Goal: Find specific page/section: Find specific page/section

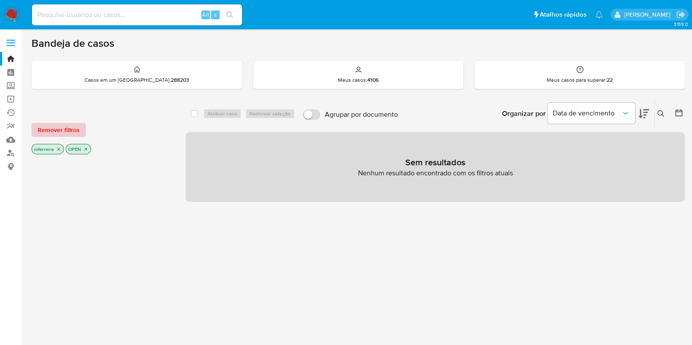
click at [59, 134] on span "Remover filtros" at bounding box center [59, 130] width 42 height 12
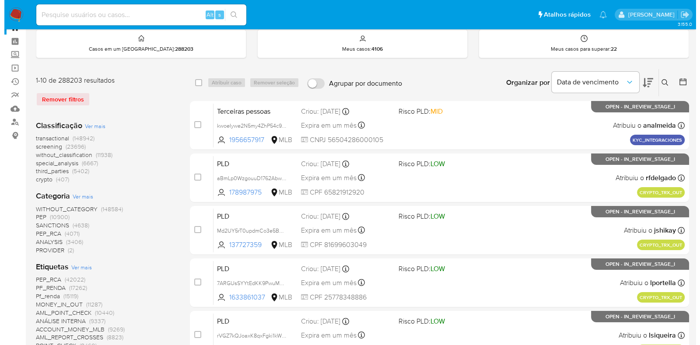
scroll to position [54, 0]
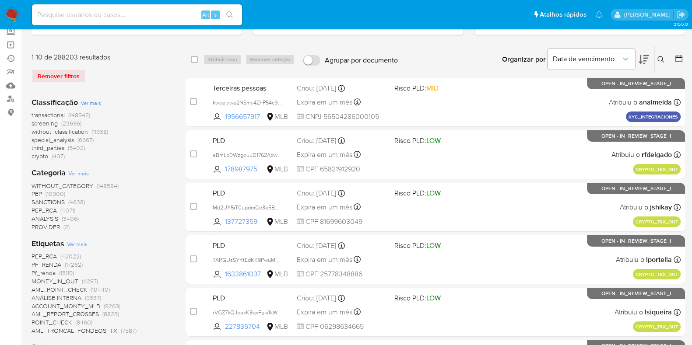
click at [76, 171] on span "Ver mais" at bounding box center [78, 173] width 21 height 8
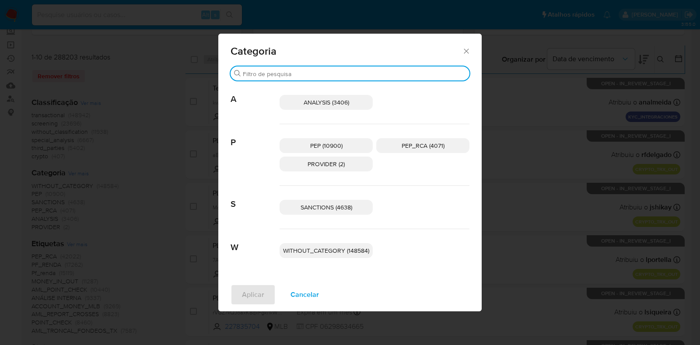
click at [310, 73] on input "Procurar" at bounding box center [354, 74] width 223 height 8
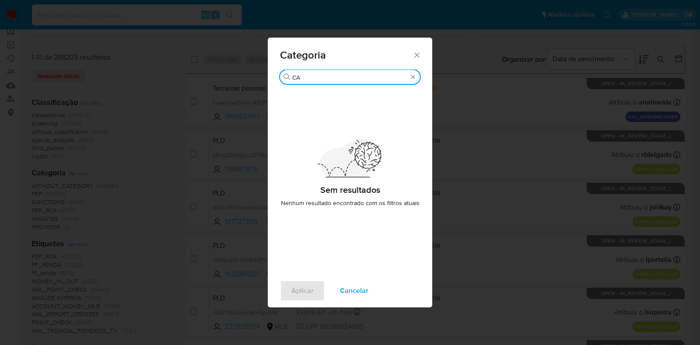
type input "C"
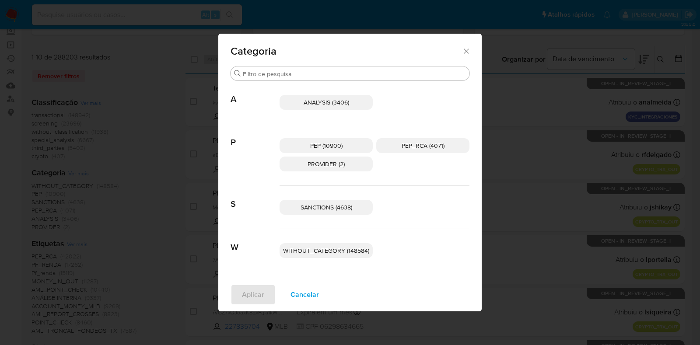
drag, startPoint x: 292, startPoint y: 262, endPoint x: 304, endPoint y: 291, distance: 31.2
click at [304, 291] on span "Cancelar" at bounding box center [304, 294] width 28 height 19
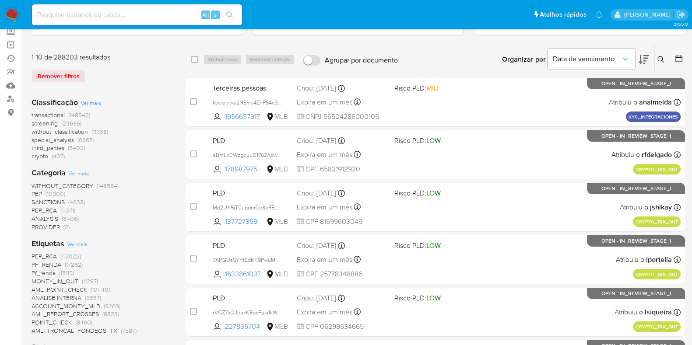
click at [80, 240] on span "Ver mais" at bounding box center [77, 244] width 21 height 8
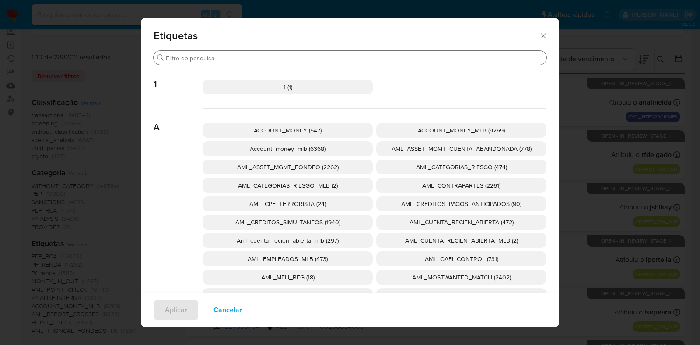
click at [268, 51] on div "Procurar" at bounding box center [350, 58] width 393 height 14
click at [268, 55] on input "Procurar" at bounding box center [354, 58] width 377 height 8
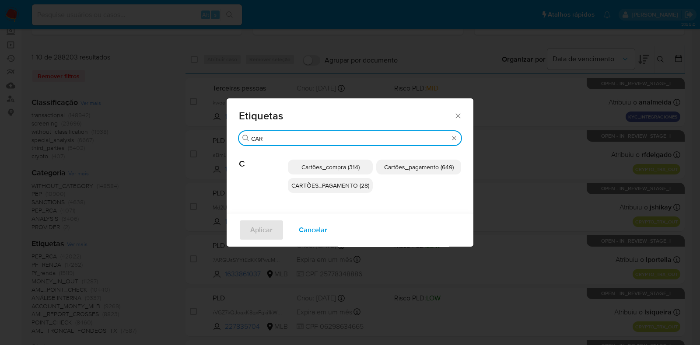
type input "CAR"
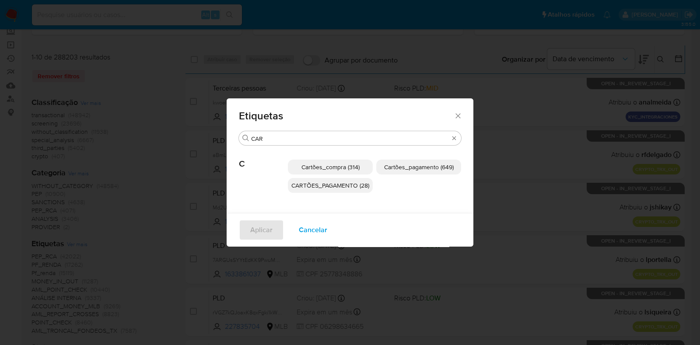
click at [337, 165] on span "Cartões_compra (314)" at bounding box center [330, 167] width 58 height 9
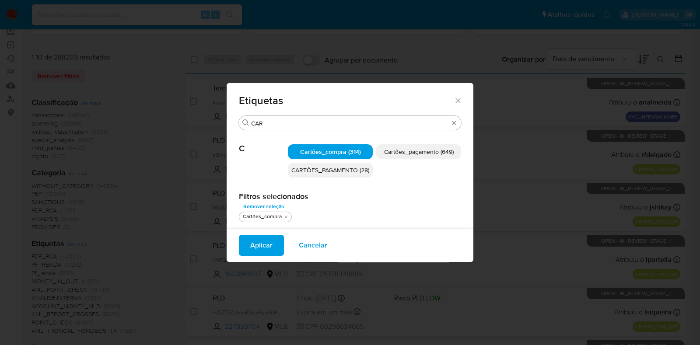
click at [424, 153] on span "Cartões_pagamento (649)" at bounding box center [419, 151] width 70 height 9
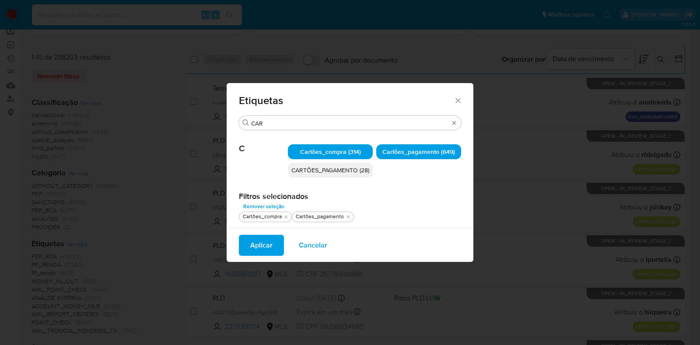
click at [348, 171] on span "CARTÕES_PAGAMENTO (28)" at bounding box center [330, 170] width 78 height 9
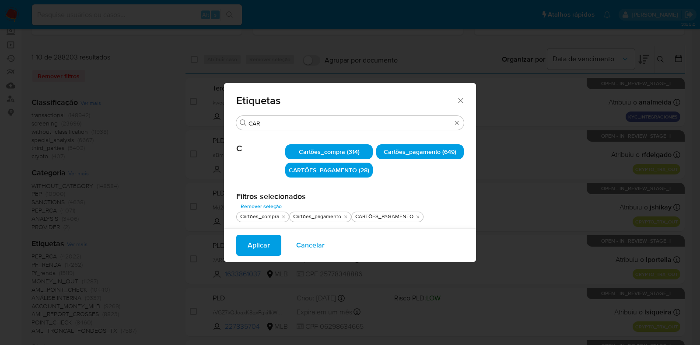
click at [266, 251] on span "Aplicar" at bounding box center [259, 245] width 22 height 19
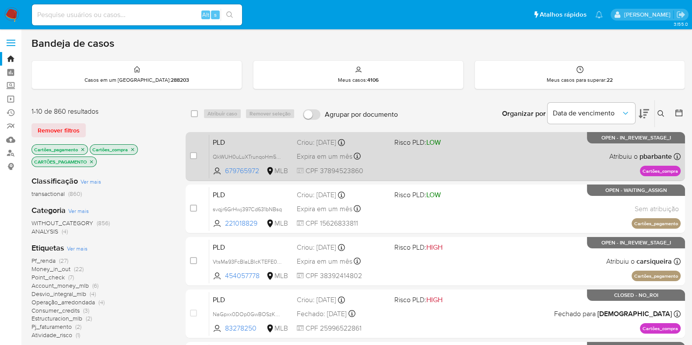
click at [262, 145] on span "PLD" at bounding box center [251, 141] width 77 height 11
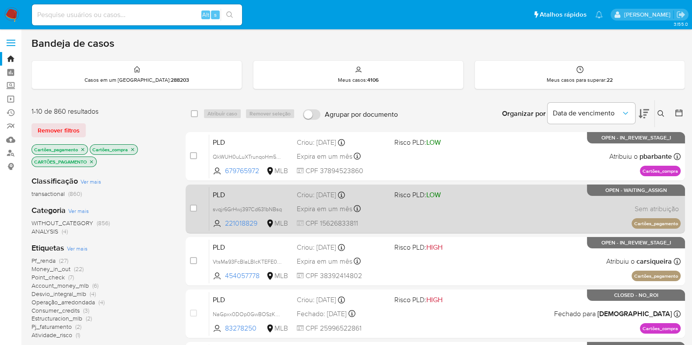
click at [271, 193] on span "PLD" at bounding box center [251, 194] width 77 height 11
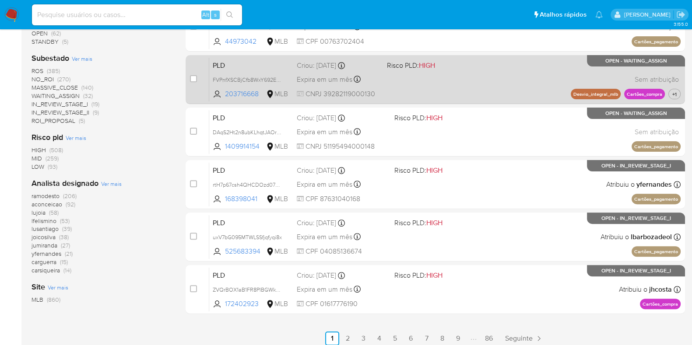
scroll to position [345, 0]
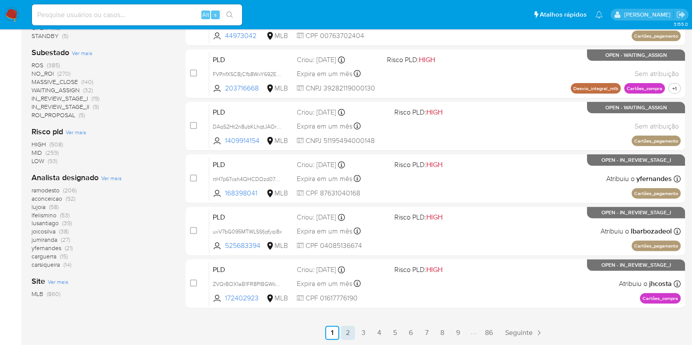
click at [349, 330] on link "2" at bounding box center [348, 333] width 14 height 14
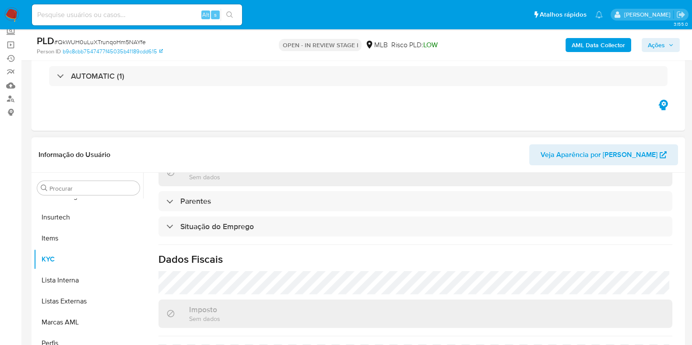
scroll to position [236, 0]
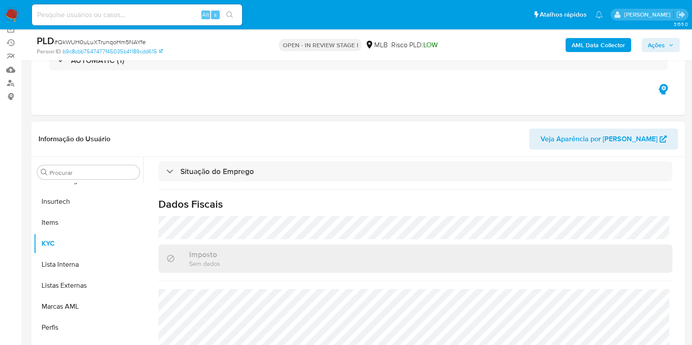
select select "10"
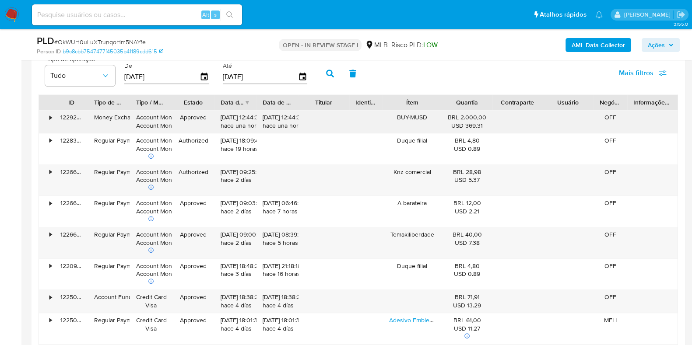
scroll to position [866, 0]
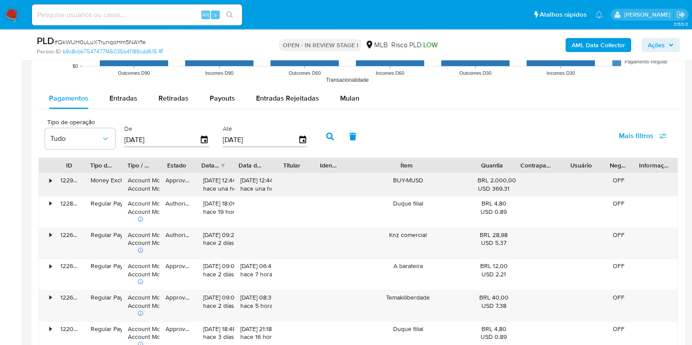
drag, startPoint x: 435, startPoint y: 164, endPoint x: 485, endPoint y: 172, distance: 50.1
click at [496, 158] on div "ID Tipo de operação Tipo / Método Estado Data de criação Data de aprovação Titu…" at bounding box center [358, 165] width 638 height 15
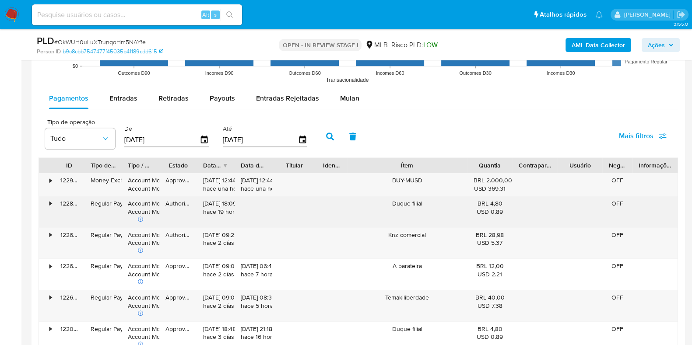
click at [51, 203] on div "•" at bounding box center [50, 203] width 2 height 8
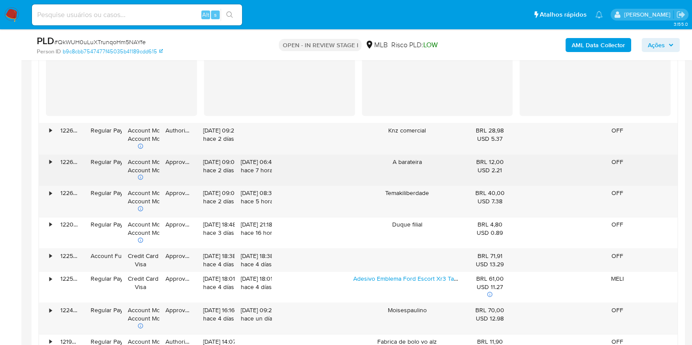
scroll to position [1194, 0]
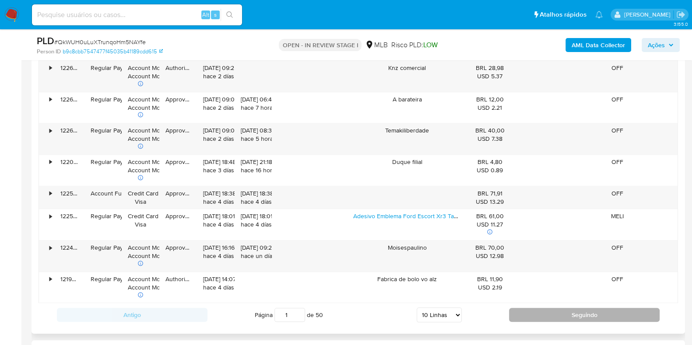
click at [559, 276] on button "Seguindo" at bounding box center [584, 315] width 150 height 14
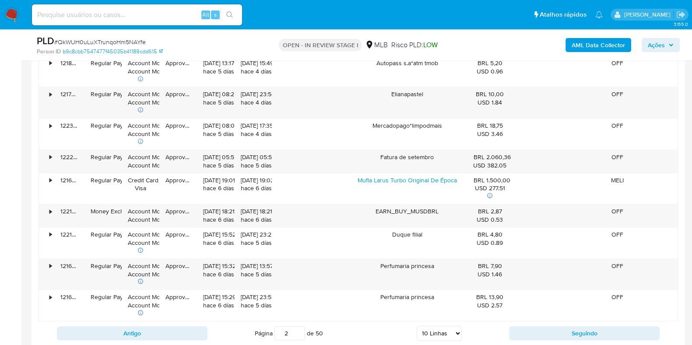
scroll to position [960, 0]
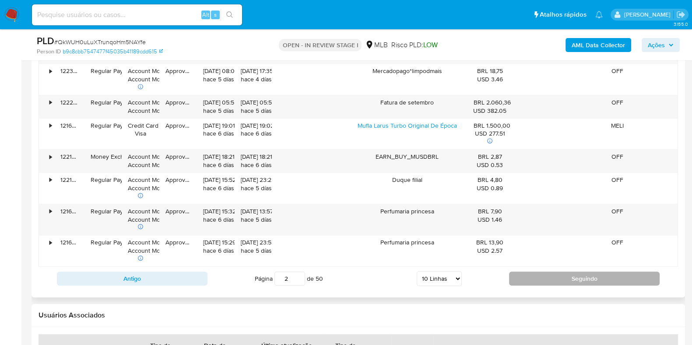
click at [559, 272] on button "Seguindo" at bounding box center [584, 279] width 150 height 14
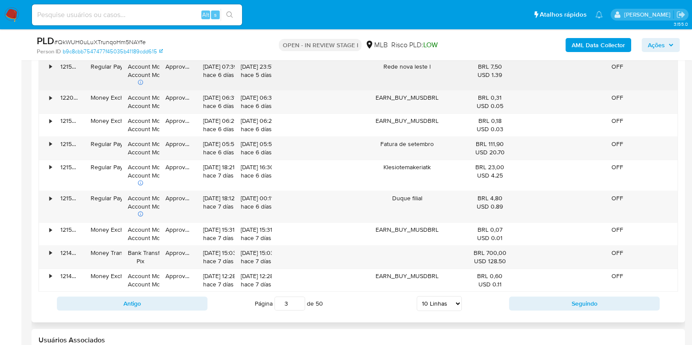
scroll to position [1124, 0]
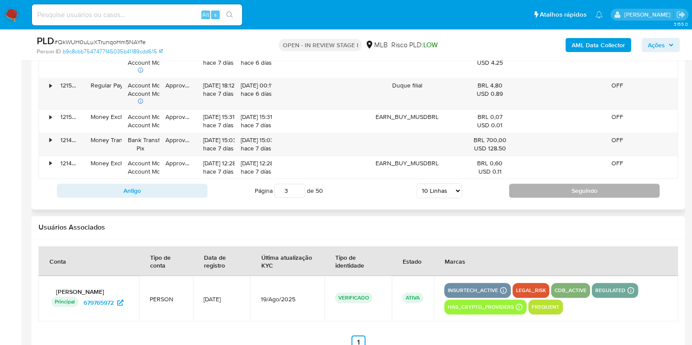
click at [559, 188] on button "Seguindo" at bounding box center [584, 191] width 150 height 14
type input "4"
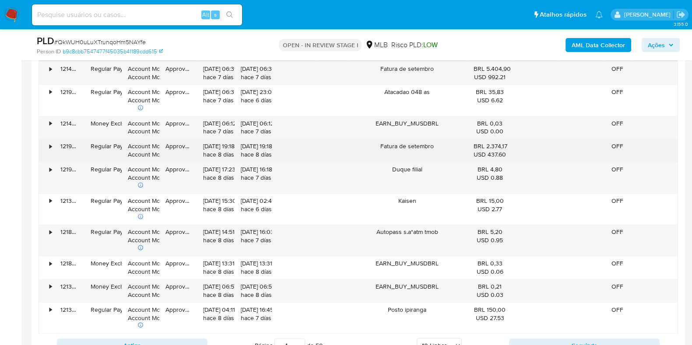
scroll to position [960, 0]
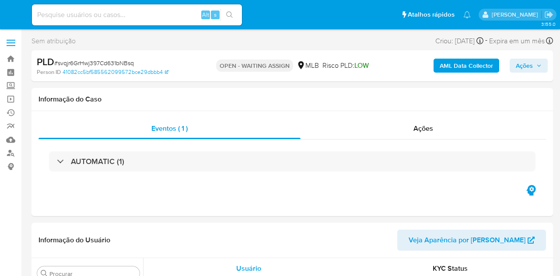
select select "10"
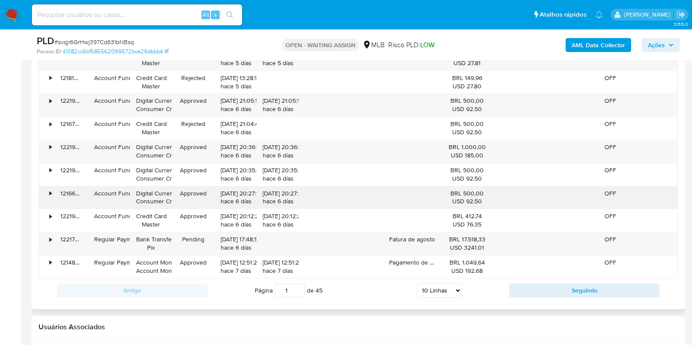
scroll to position [1039, 0]
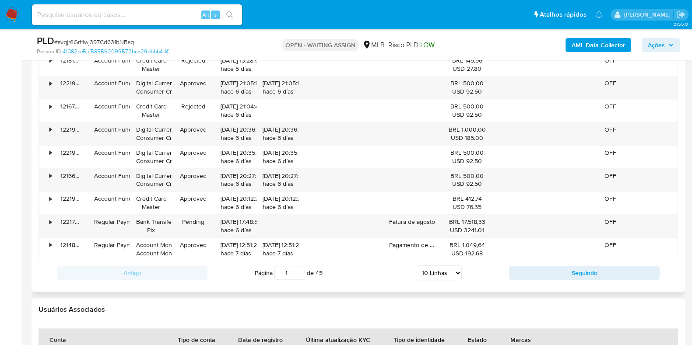
click at [552, 261] on div "Antigo Página 1 de 45 5 Linhas 10 Linhas 20 Linhas 25 Linhas 50 Linhas 100 Linh…" at bounding box center [357, 273] width 639 height 24
click at [555, 269] on button "Seguindo" at bounding box center [584, 273] width 150 height 14
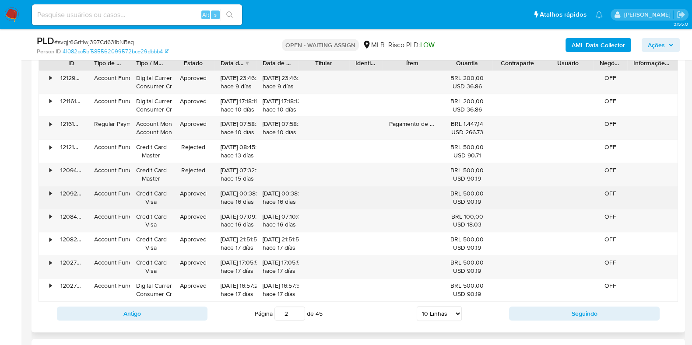
scroll to position [984, 0]
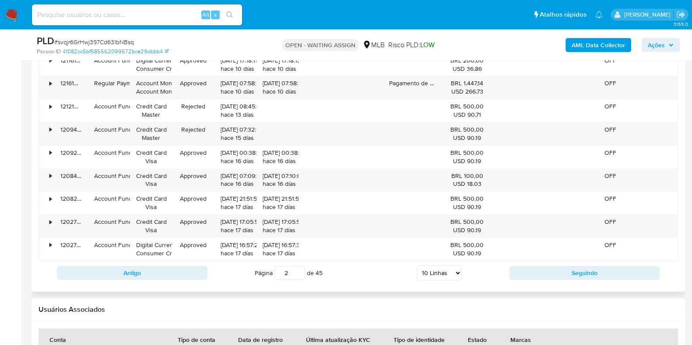
click at [549, 263] on div "Antigo Página 2 de 45 5 Linhas 10 Linhas 20 Linhas 25 Linhas 50 Linhas 100 Linh…" at bounding box center [357, 273] width 639 height 24
click at [553, 268] on button "Seguindo" at bounding box center [584, 273] width 150 height 14
type input "3"
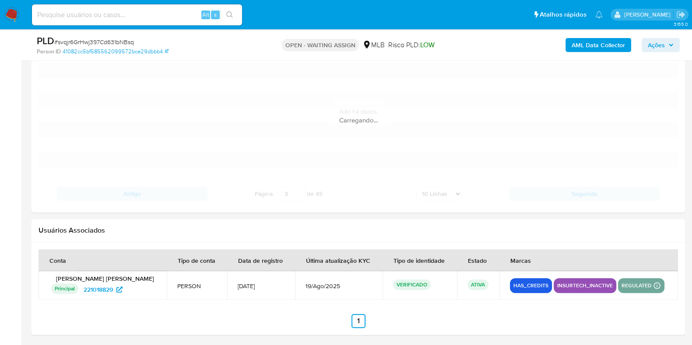
scroll to position [1039, 0]
